Goal: Information Seeking & Learning: Understand process/instructions

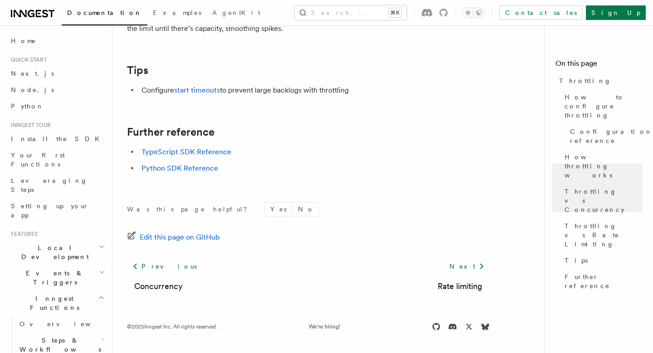
scroll to position [211, 0]
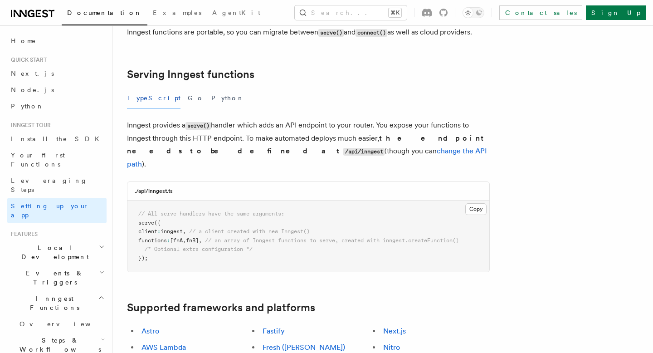
scroll to position [245, 0]
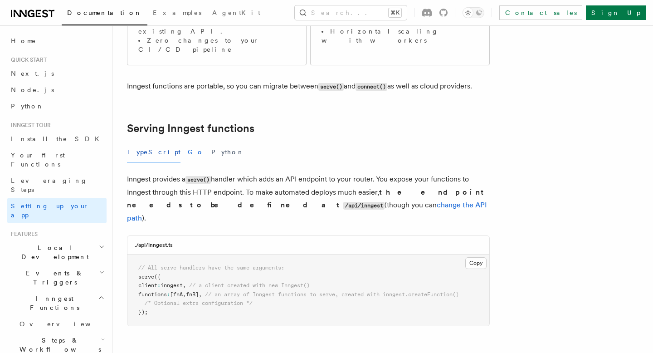
click at [188, 142] on button "Go" at bounding box center [196, 152] width 16 height 20
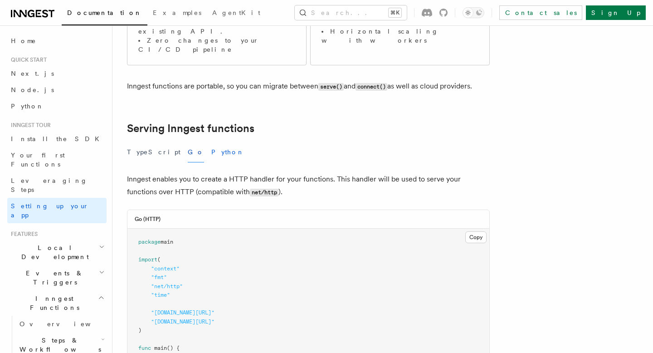
click at [211, 142] on button "Python" at bounding box center [227, 152] width 33 height 20
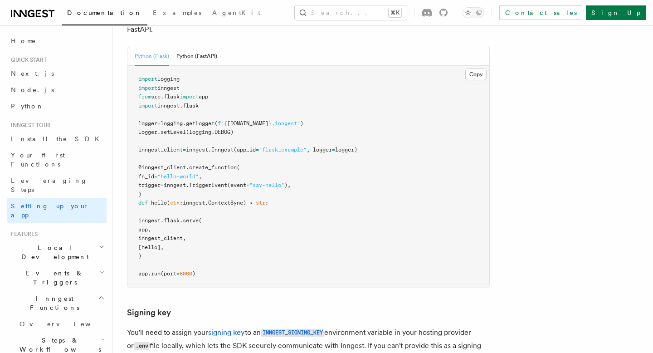
scroll to position [358, 0]
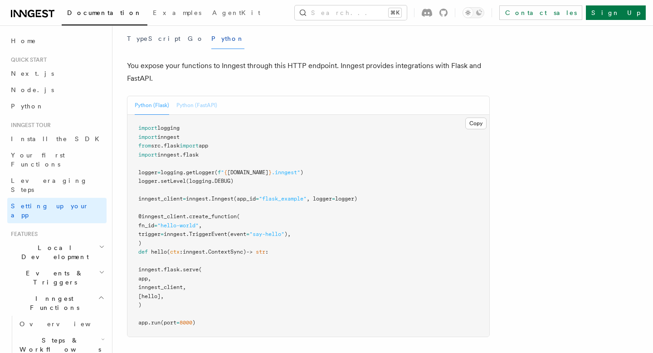
click at [193, 96] on button "Python (FastAPI)" at bounding box center [196, 105] width 41 height 19
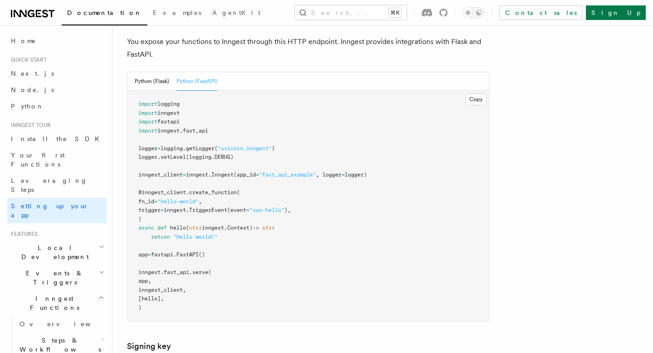
scroll to position [385, 0]
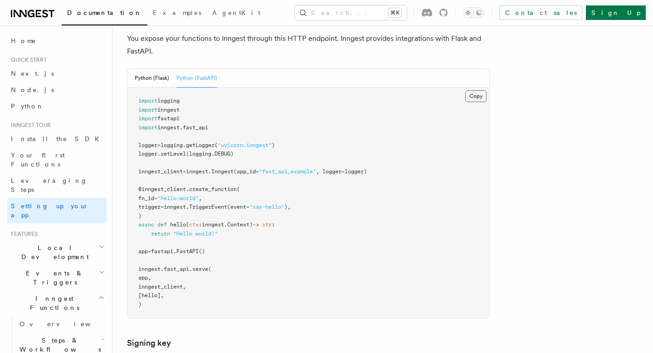
click at [477, 90] on button "Copy Copied" at bounding box center [476, 96] width 21 height 12
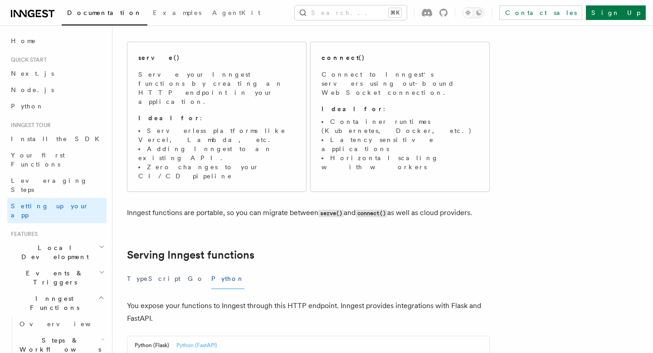
scroll to position [114, 0]
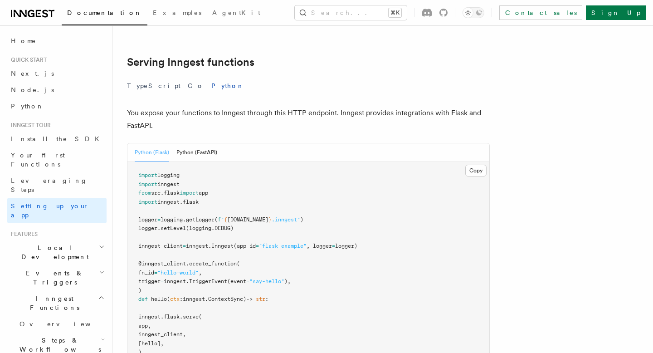
scroll to position [316, 0]
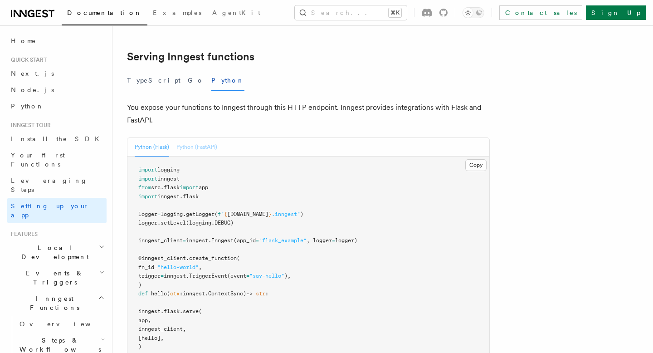
click at [196, 138] on button "Python (FastAPI)" at bounding box center [196, 147] width 41 height 19
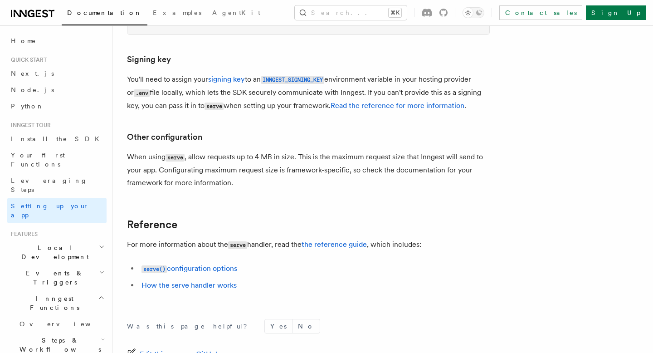
scroll to position [738, 0]
